Goal: Use online tool/utility: Utilize a website feature to perform a specific function

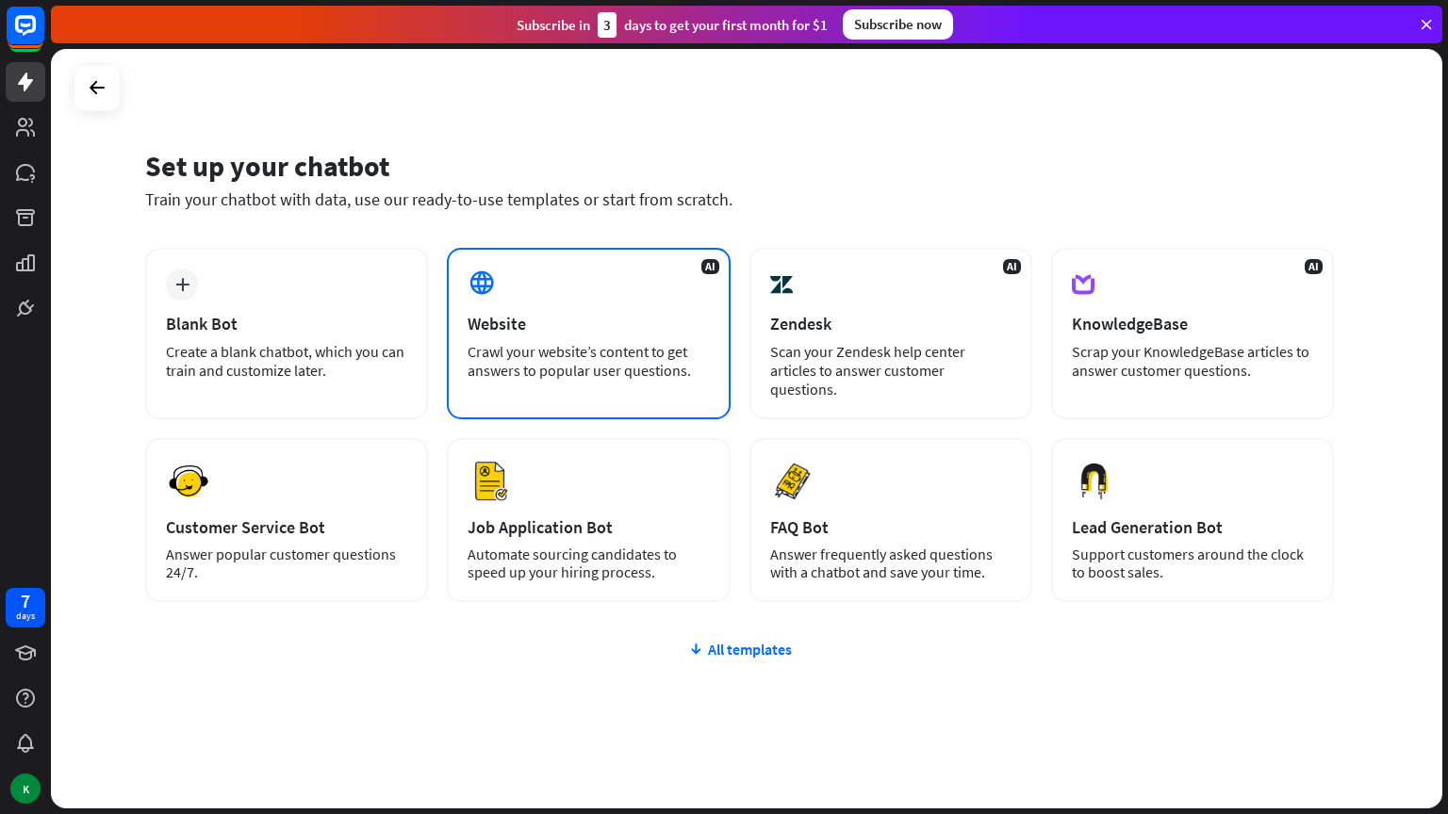
click at [574, 334] on div "Website" at bounding box center [588, 324] width 241 height 22
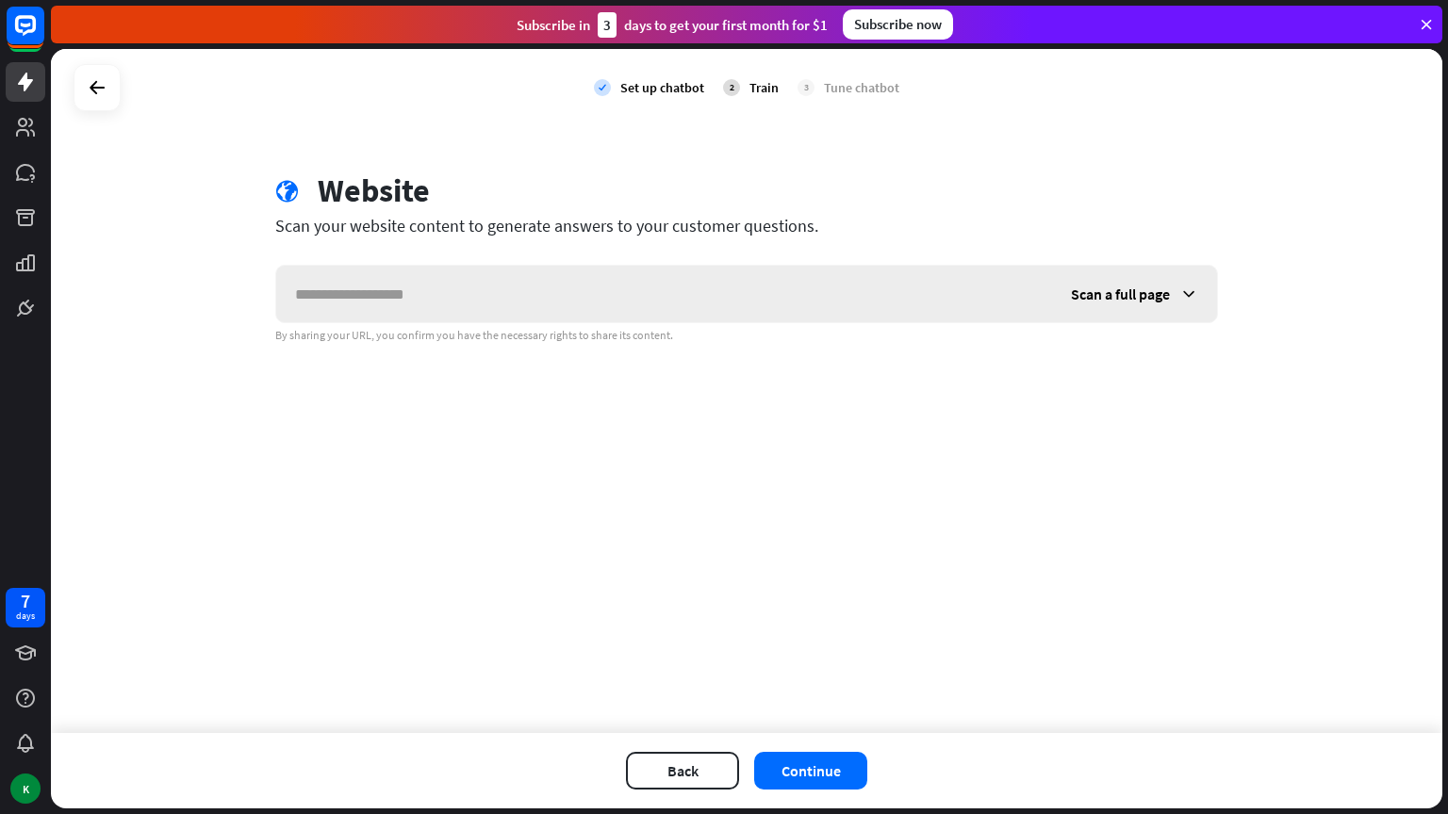
click at [505, 312] on input "text" at bounding box center [664, 294] width 776 height 57
click at [95, 84] on icon at bounding box center [97, 87] width 23 height 23
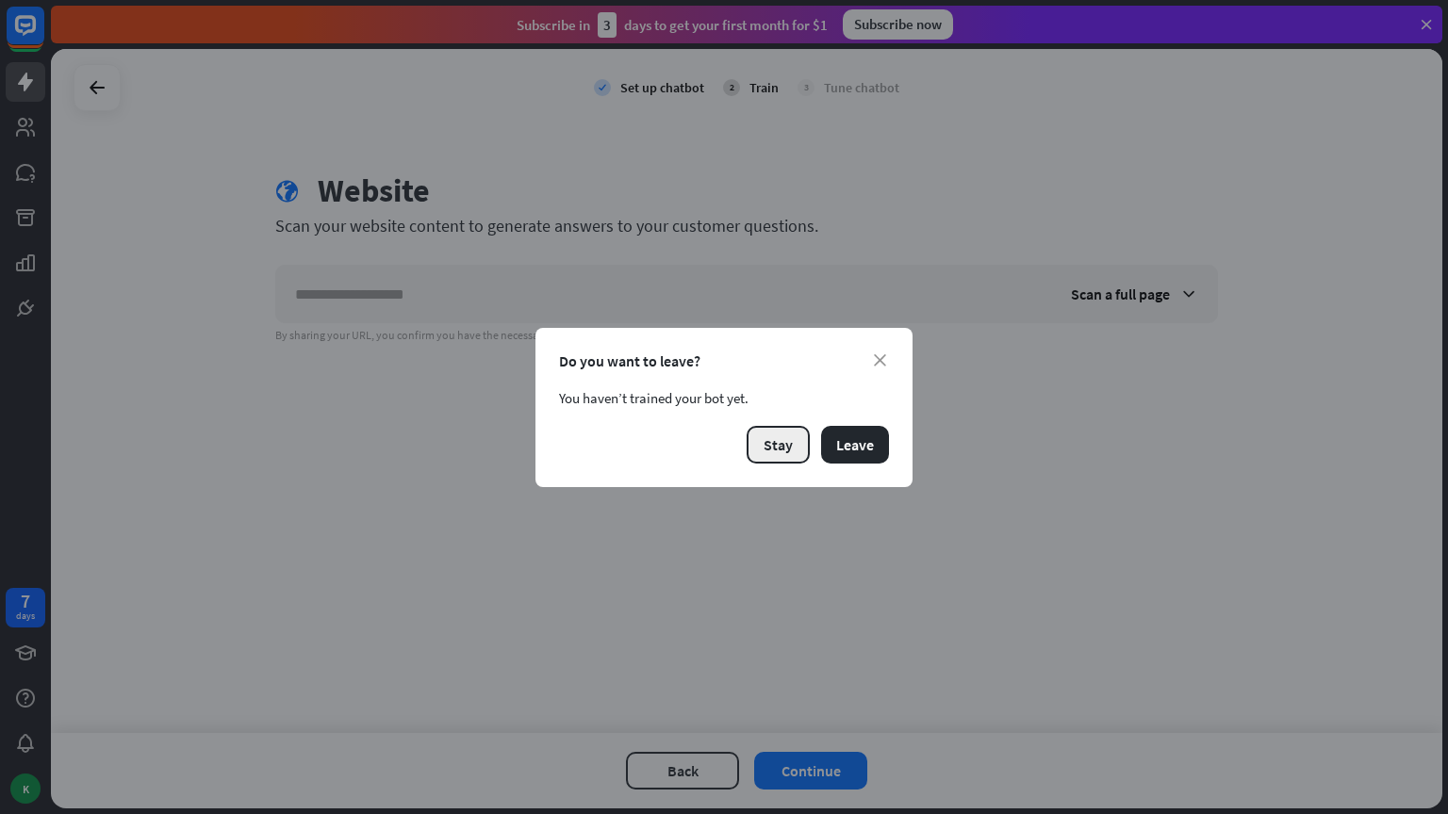
click at [789, 439] on button "Stay" at bounding box center [778, 445] width 63 height 38
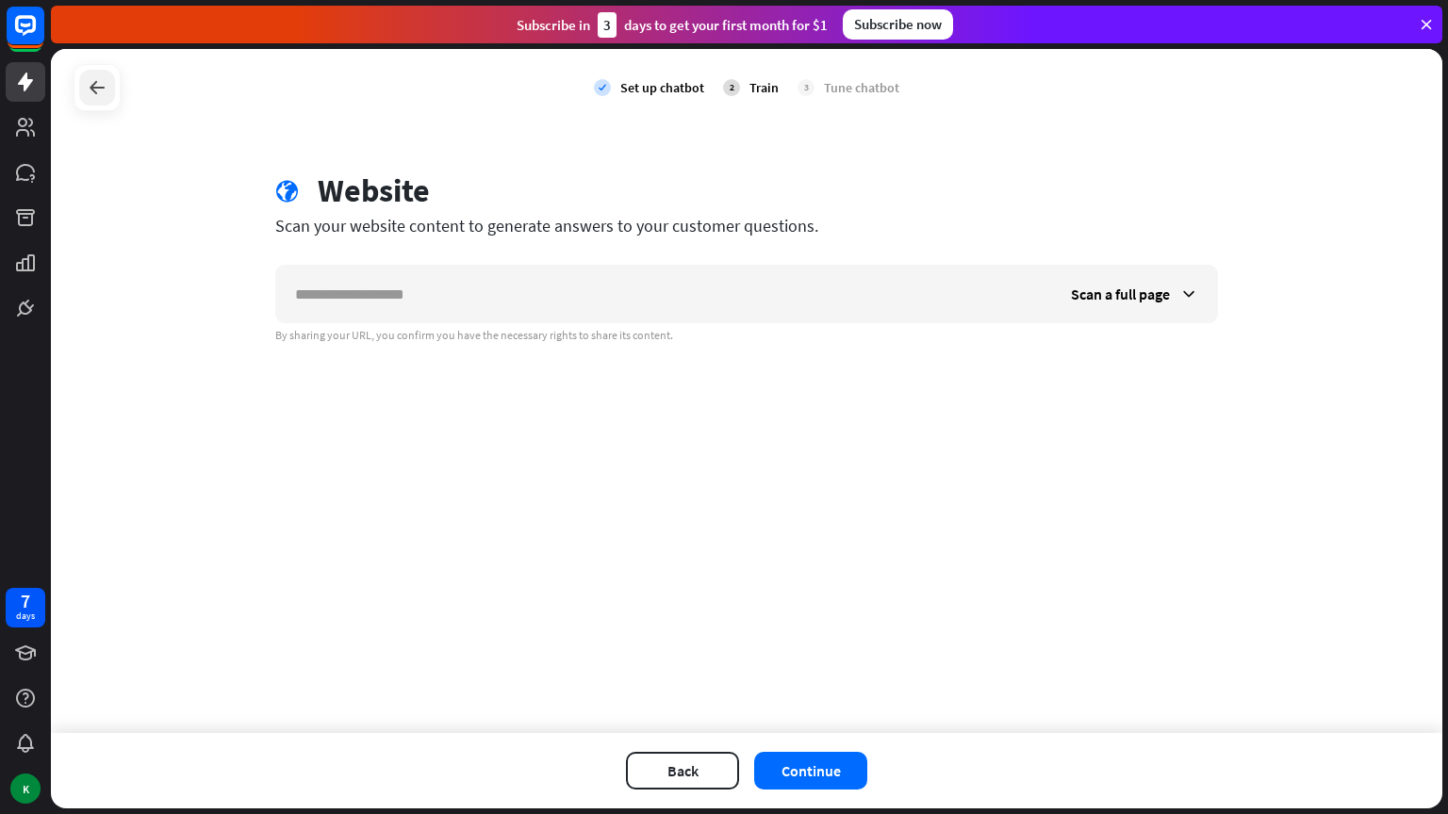
click at [107, 83] on icon at bounding box center [97, 87] width 23 height 23
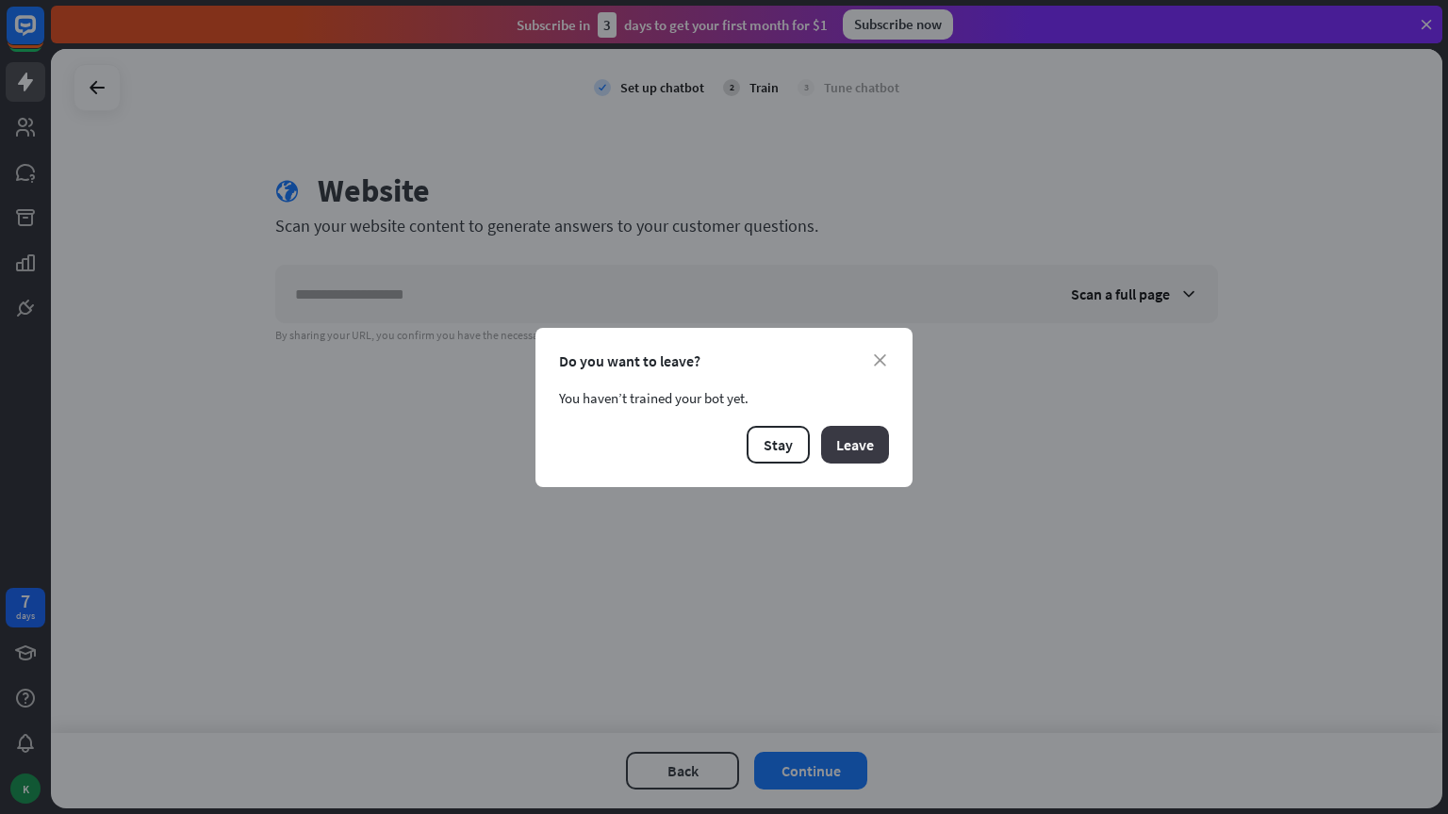
click at [856, 435] on button "Leave" at bounding box center [855, 445] width 68 height 38
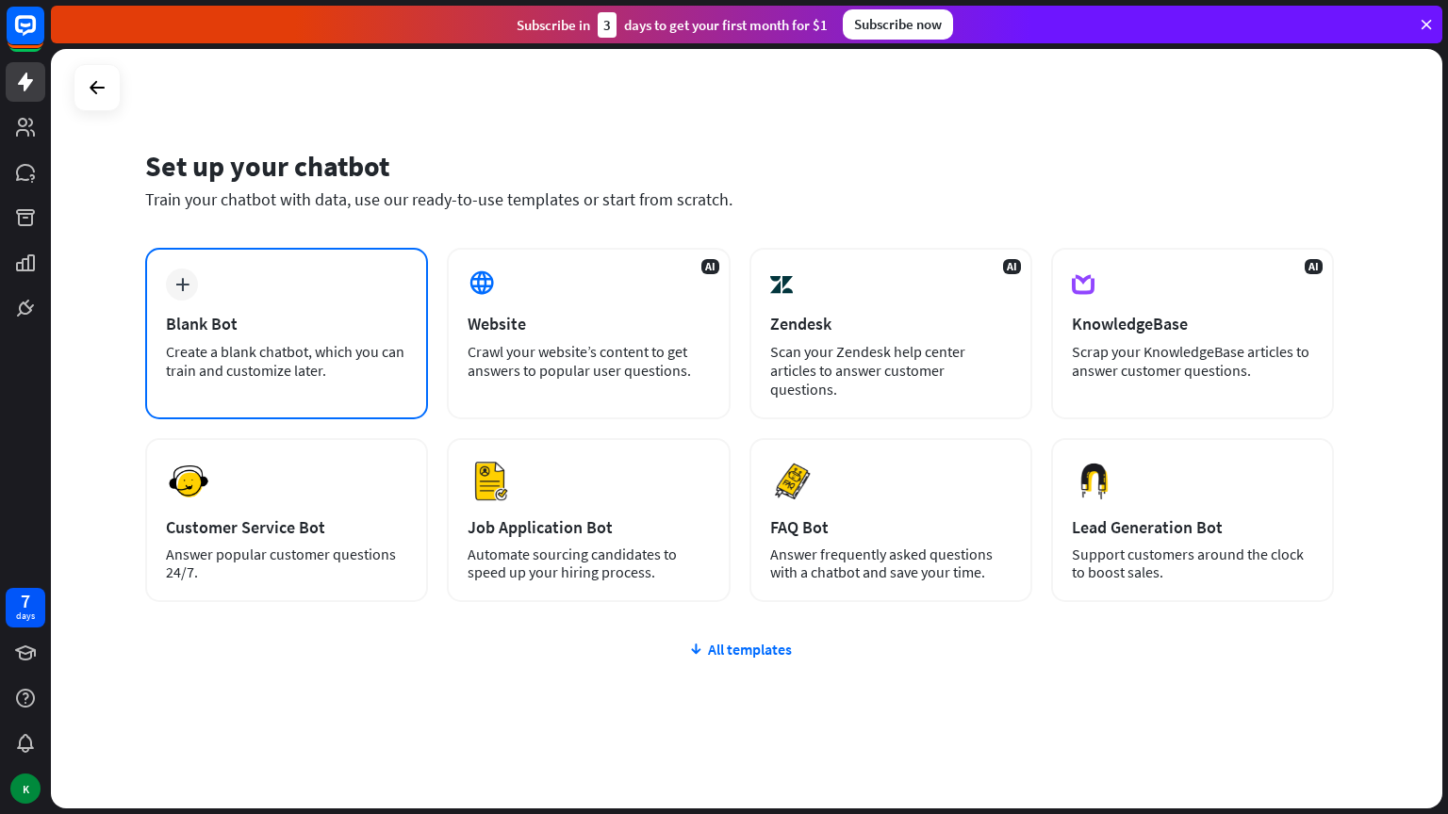
click at [324, 307] on div "plus Blank Bot Create a blank chatbot, which you can train and customize later." at bounding box center [286, 334] width 283 height 172
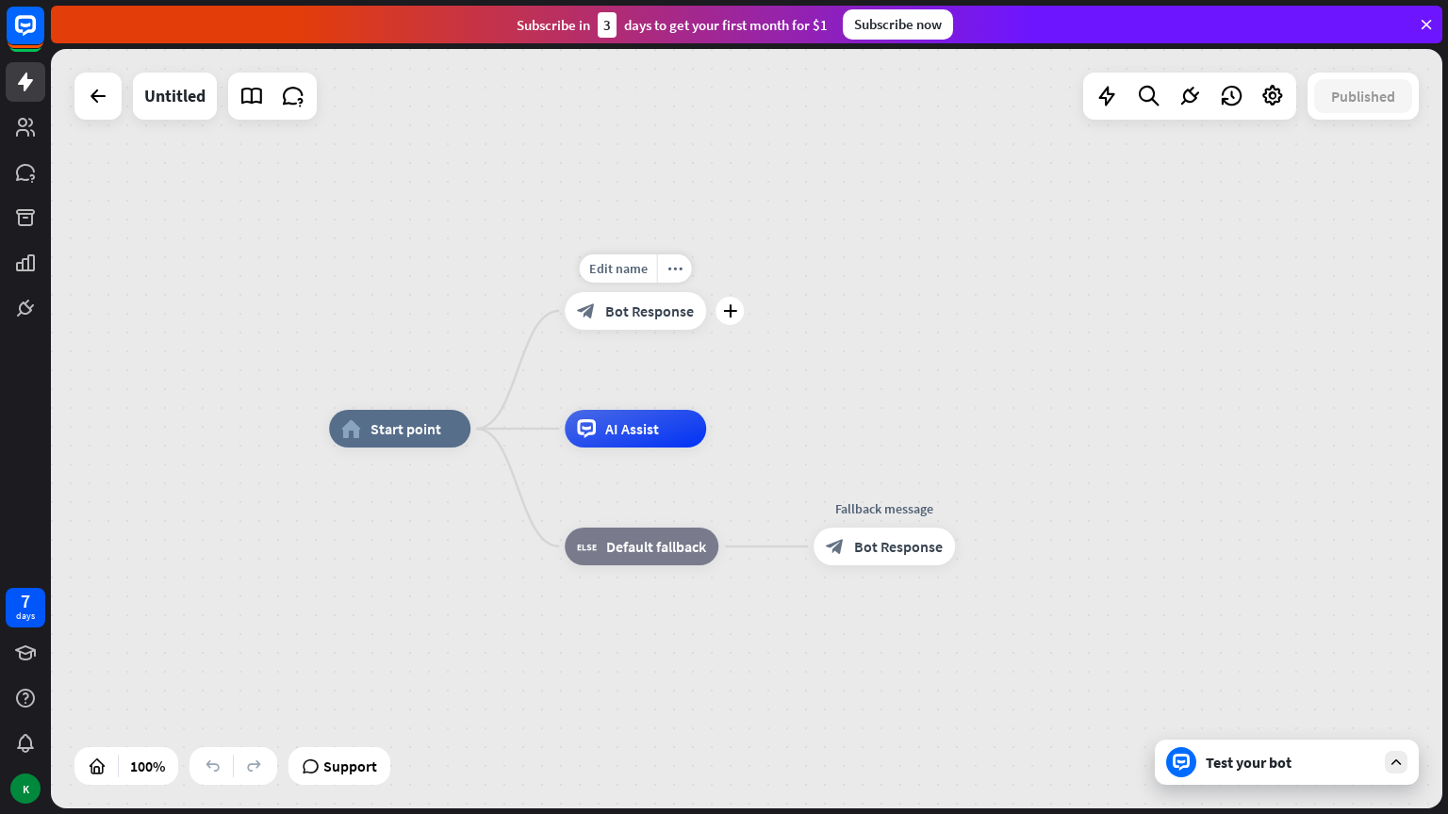
click at [676, 315] on span "Bot Response" at bounding box center [649, 311] width 89 height 19
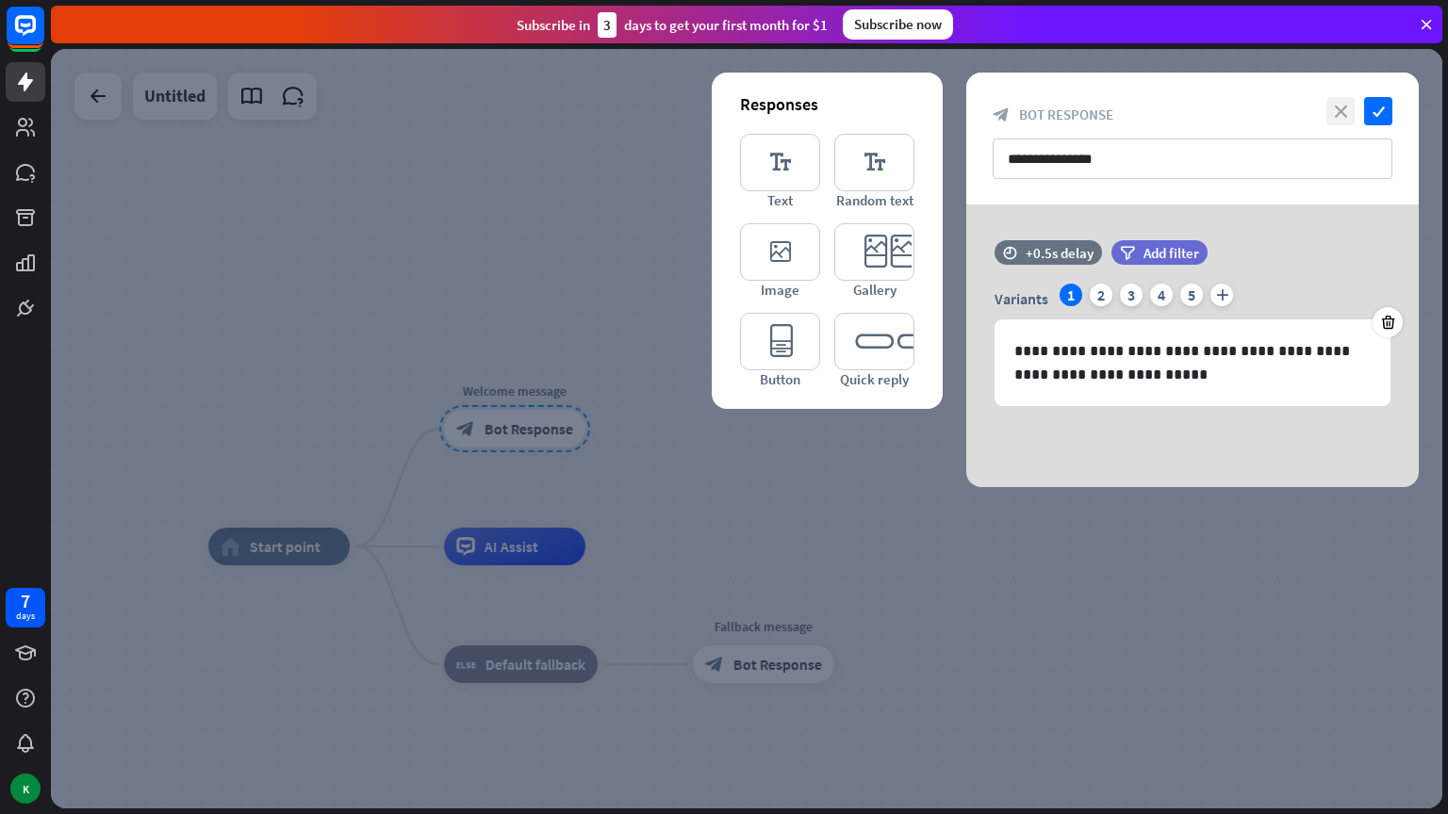
click at [1337, 99] on icon "close" at bounding box center [1340, 111] width 28 height 28
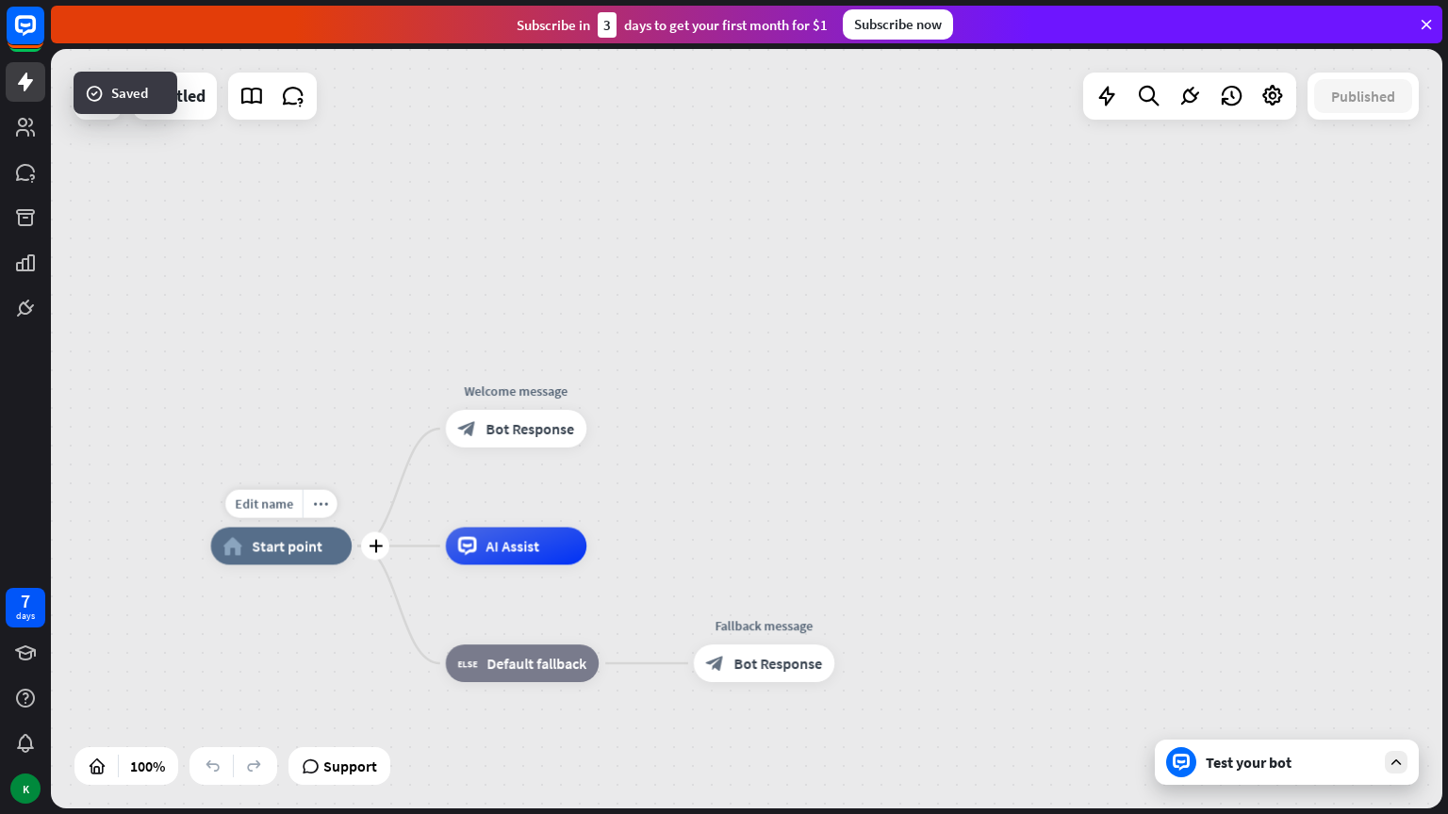
click at [287, 547] on span "Start point" at bounding box center [287, 546] width 71 height 19
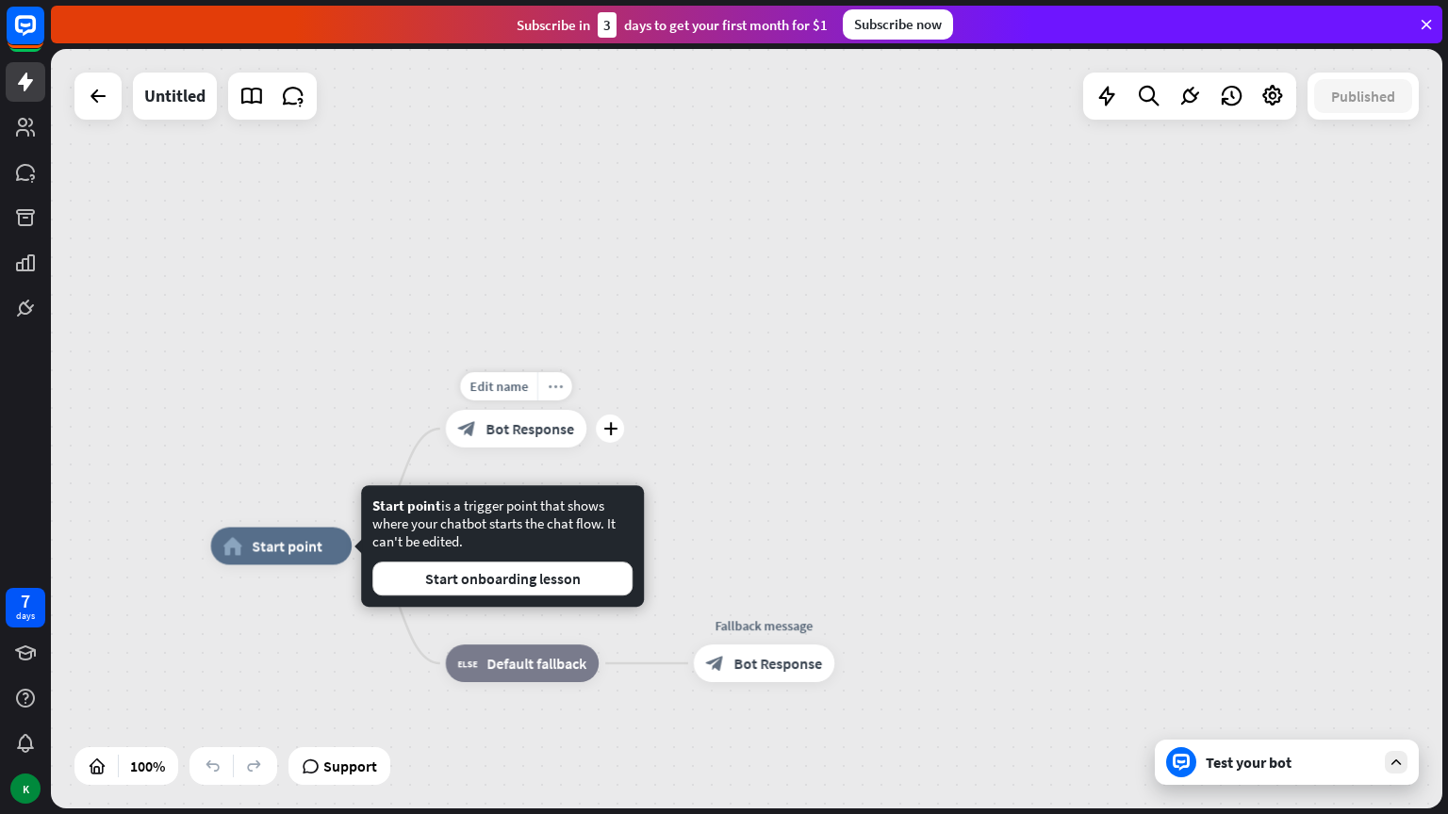
click at [558, 397] on div "more_horiz" at bounding box center [554, 386] width 35 height 28
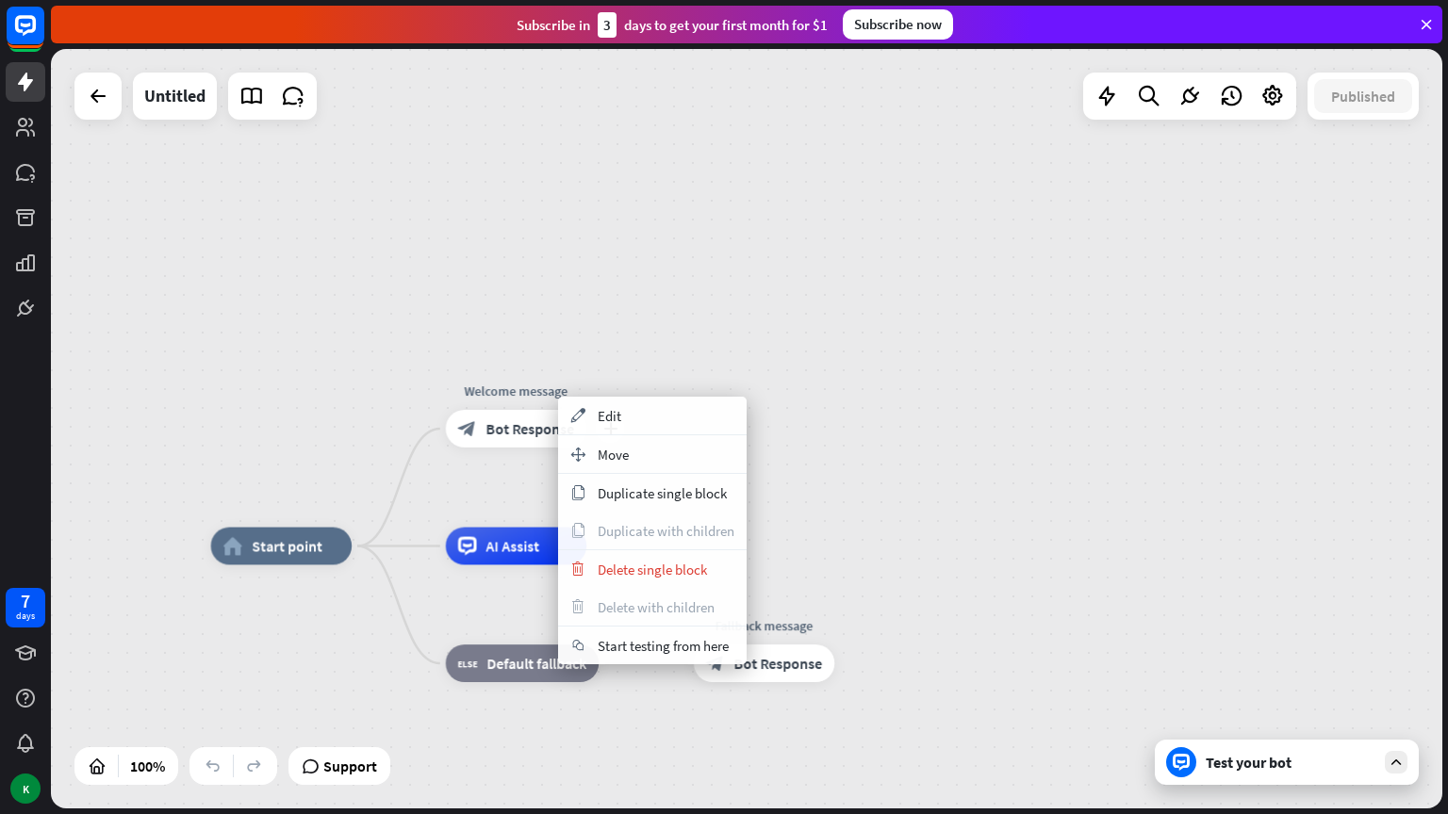
click at [506, 410] on div "plus Welcome message block_bot_response Bot Response" at bounding box center [516, 429] width 140 height 38
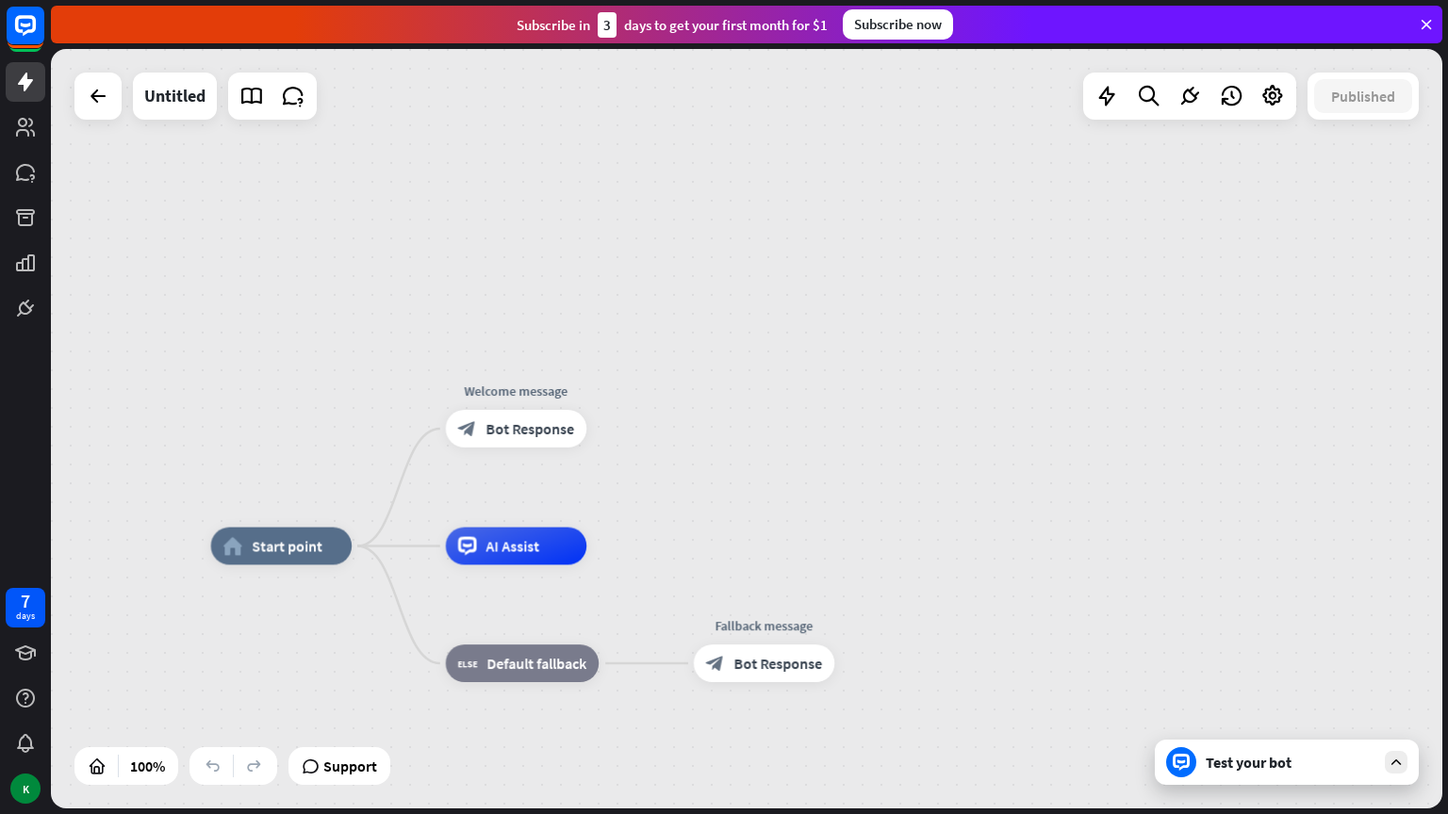
click at [1259, 757] on div "Test your bot" at bounding box center [1291, 762] width 170 height 19
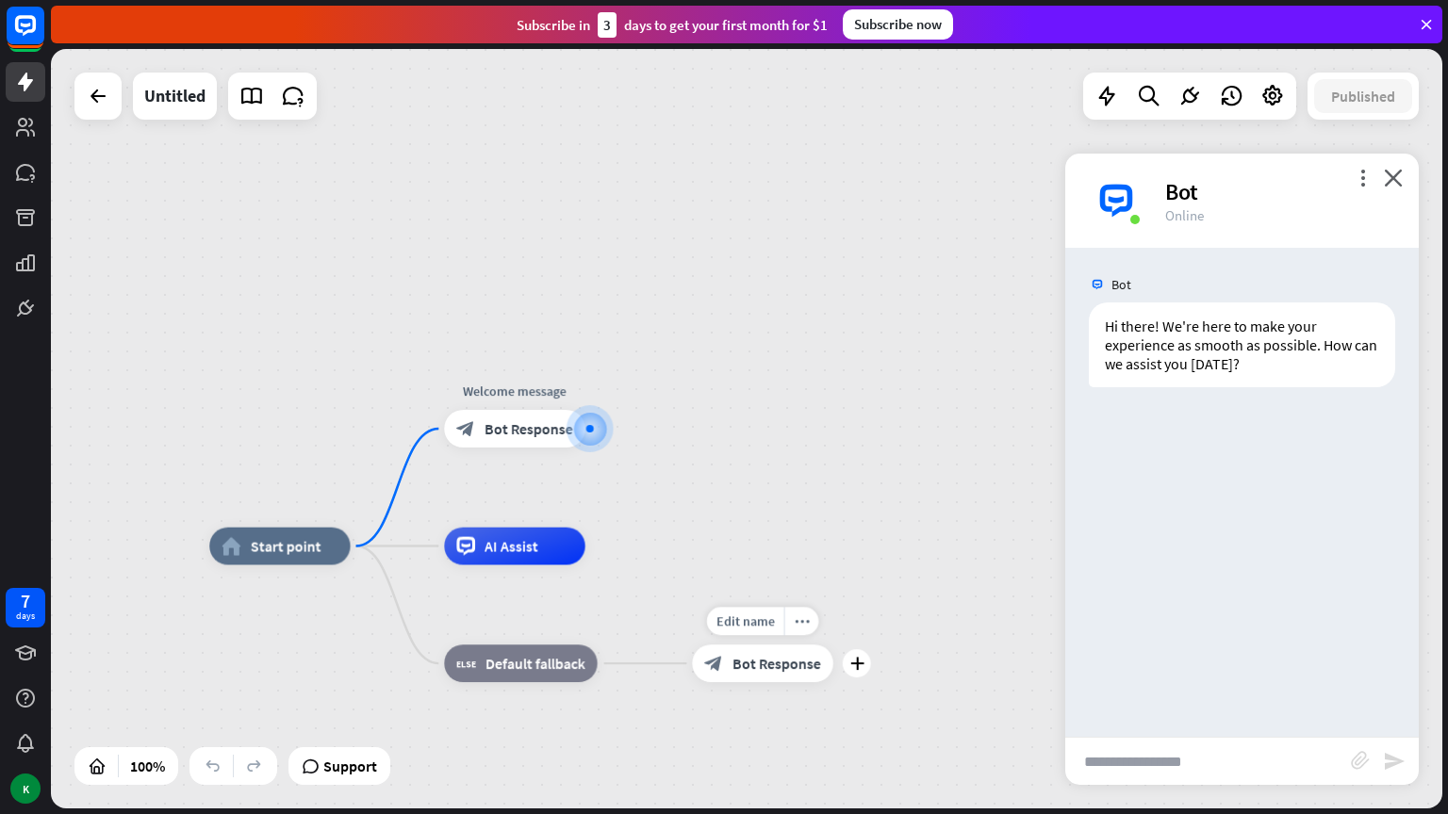
click at [728, 673] on div "block_bot_response Bot Response" at bounding box center [762, 664] width 140 height 38
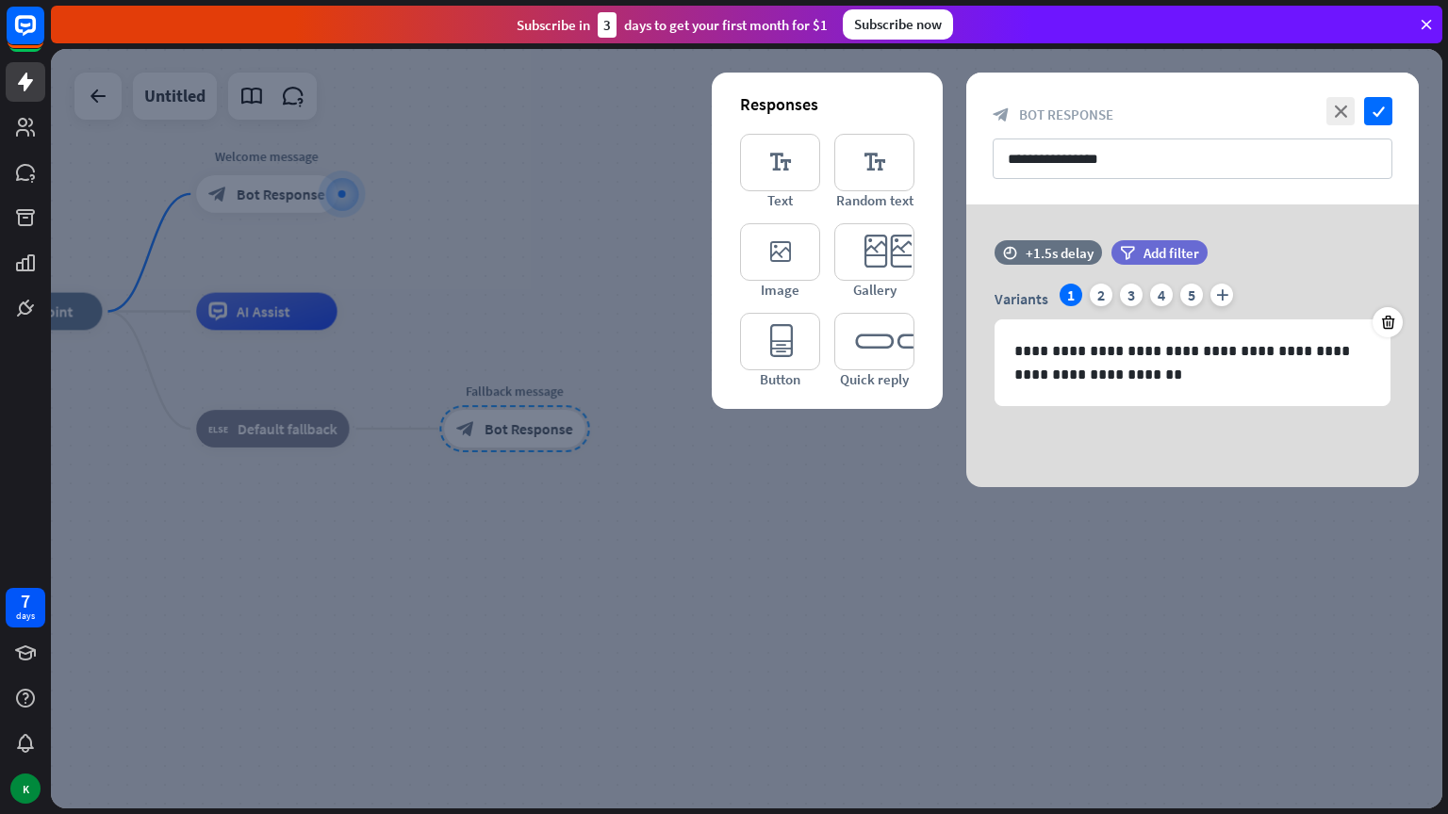
click at [763, 592] on div at bounding box center [746, 429] width 1391 height 760
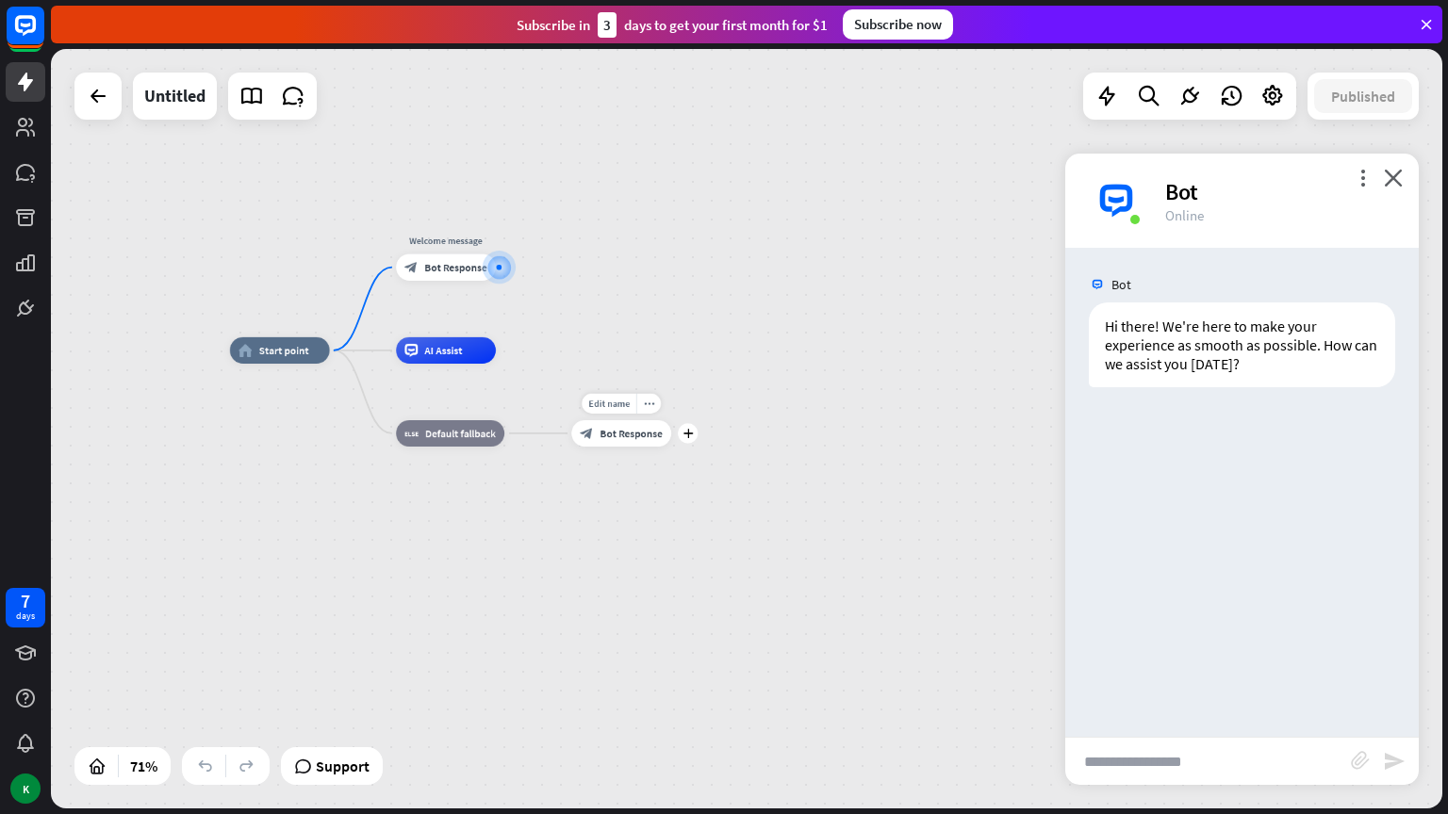
click at [645, 438] on span "Bot Response" at bounding box center [631, 433] width 62 height 13
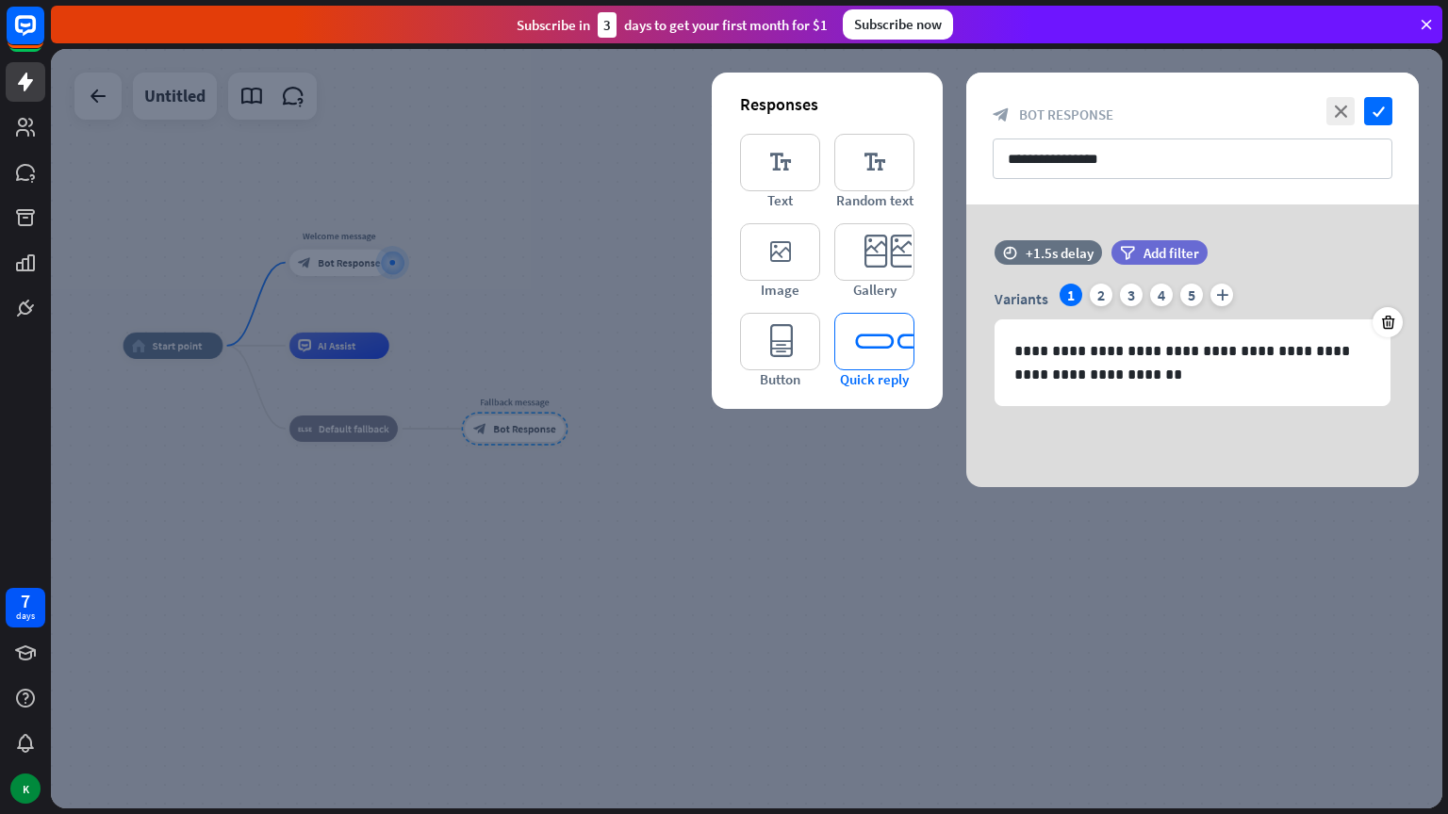
click at [838, 347] on icon "editor_quick_replies" at bounding box center [874, 341] width 80 height 57
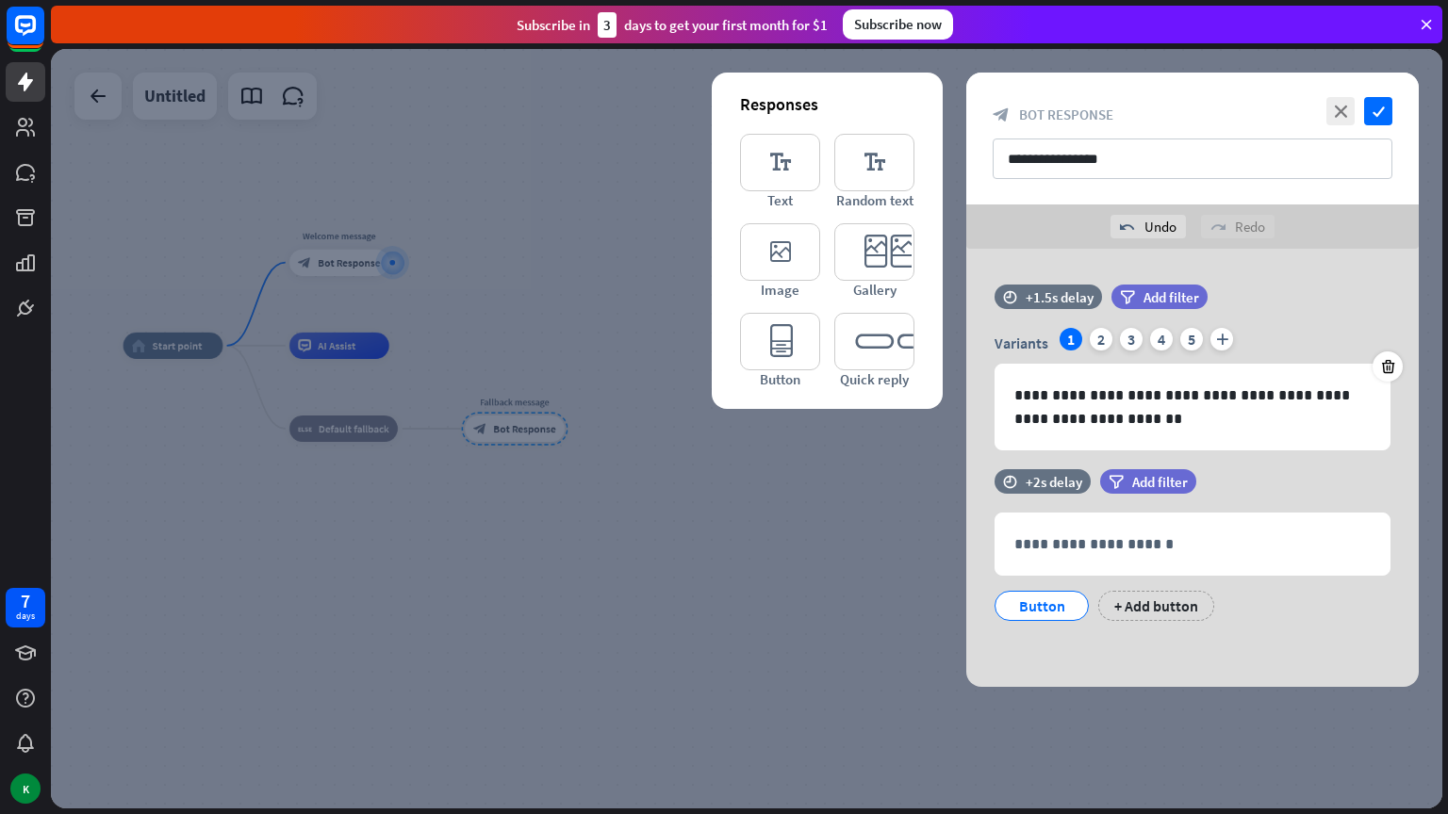
click at [525, 641] on div at bounding box center [746, 429] width 1391 height 760
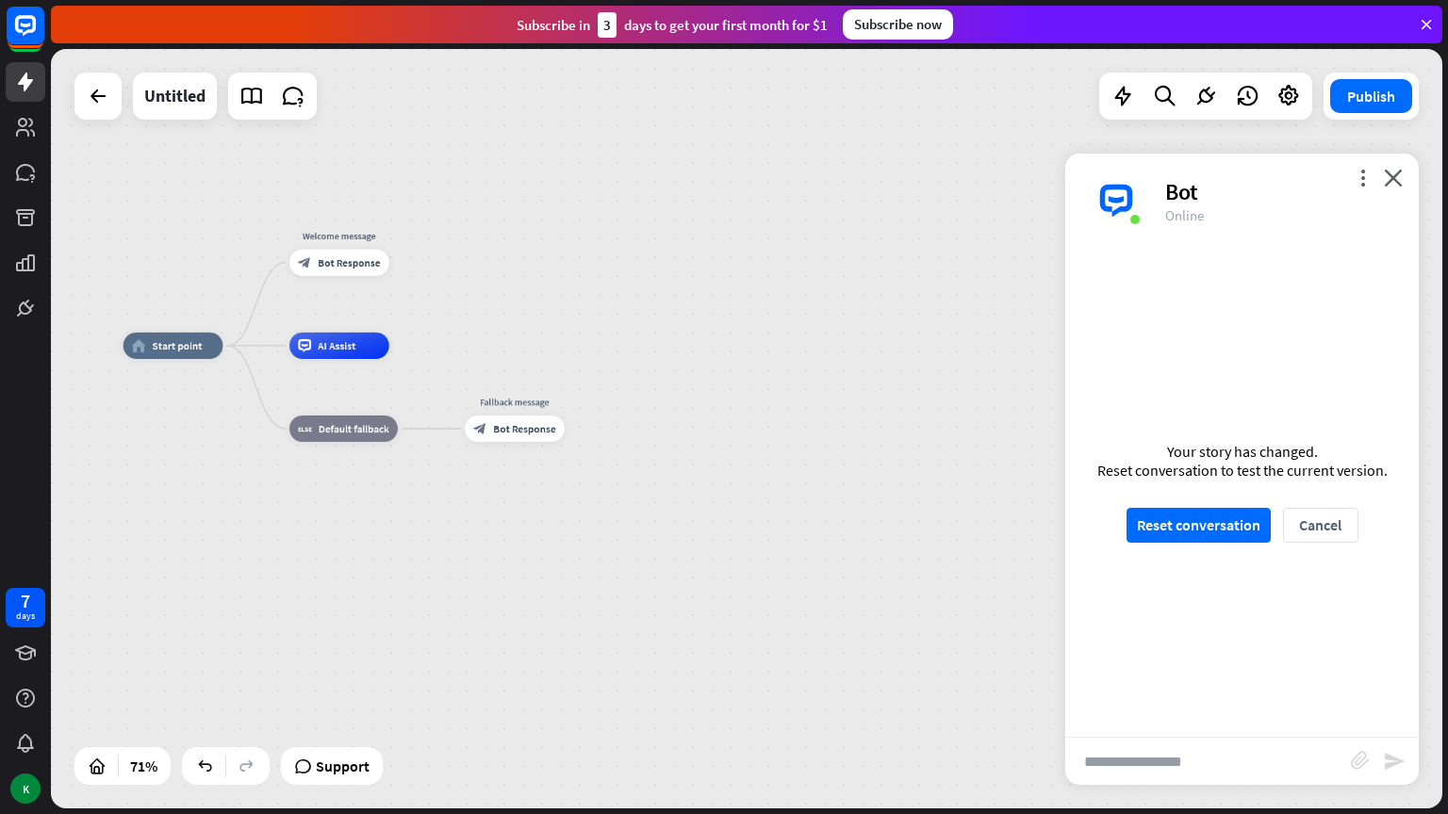
click at [1421, 26] on icon at bounding box center [1426, 24] width 17 height 17
